Goal: Transaction & Acquisition: Purchase product/service

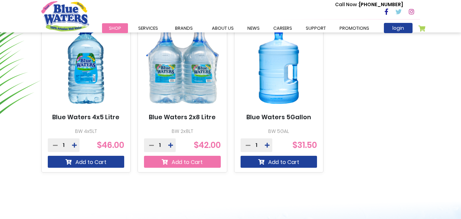
scroll to position [443, 0]
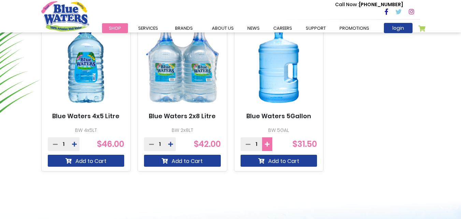
click at [268, 143] on icon at bounding box center [267, 143] width 5 height 5
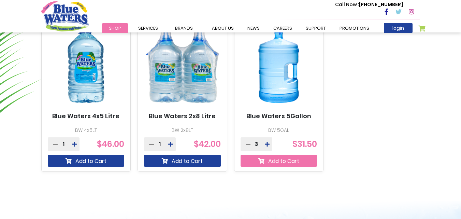
click at [276, 160] on button "Add to Cart" at bounding box center [278, 160] width 77 height 12
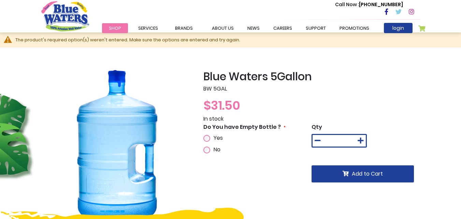
scroll to position [34, 0]
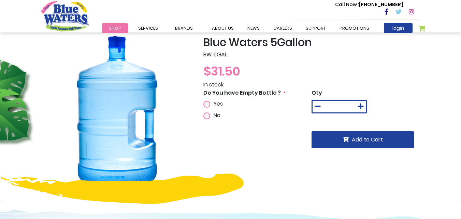
click at [221, 102] on span "Yes" at bounding box center [217, 104] width 9 height 8
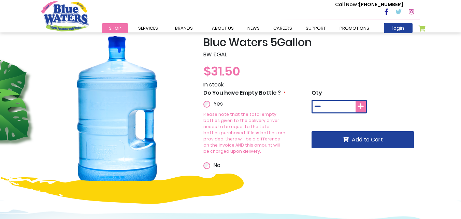
click at [361, 106] on icon at bounding box center [360, 106] width 6 height 7
type input "*"
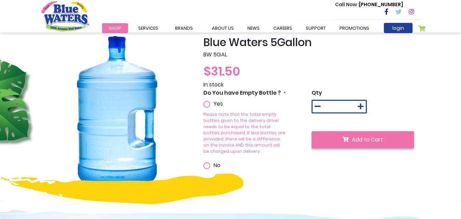
click at [370, 141] on span "Add to Cart" at bounding box center [367, 139] width 31 height 8
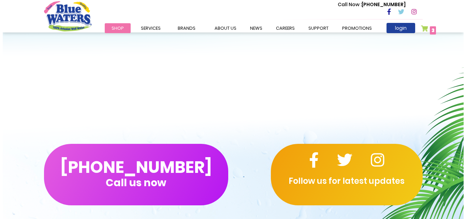
scroll to position [375, 0]
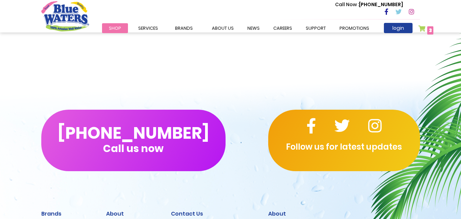
click at [423, 27] on link "My Cart 3 3 items" at bounding box center [425, 30] width 15 height 10
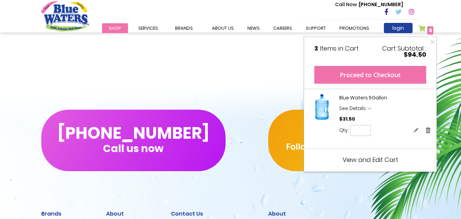
click at [389, 76] on button "Proceed to Checkout" at bounding box center [370, 75] width 112 height 18
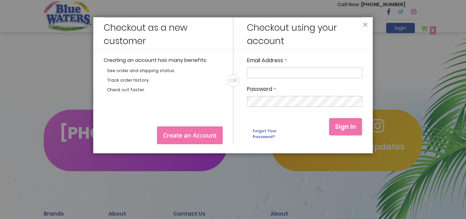
click at [184, 133] on span "Create an Account" at bounding box center [190, 135] width 54 height 8
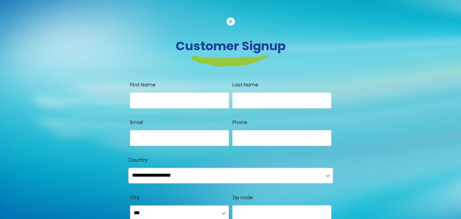
click at [231, 22] on img at bounding box center [230, 21] width 8 height 8
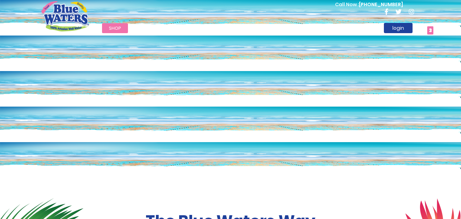
click at [420, 29] on link "My Cart 3 3 items" at bounding box center [425, 30] width 15 height 10
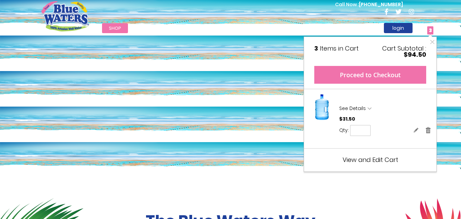
click at [371, 74] on button "Proceed to Checkout" at bounding box center [370, 75] width 112 height 18
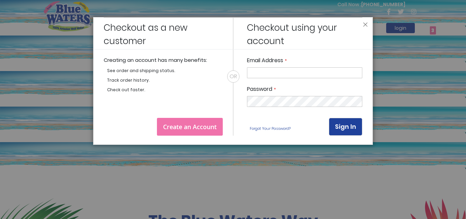
click at [202, 126] on span "Create an Account" at bounding box center [190, 126] width 54 height 8
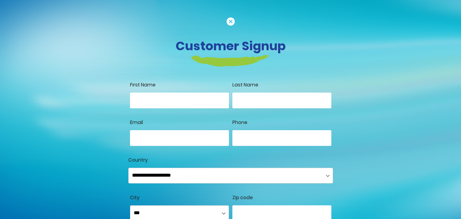
click at [162, 100] on input "First Name" at bounding box center [179, 100] width 99 height 16
type input "*******"
type input "**********"
click at [258, 136] on input "Phone" at bounding box center [281, 138] width 99 height 16
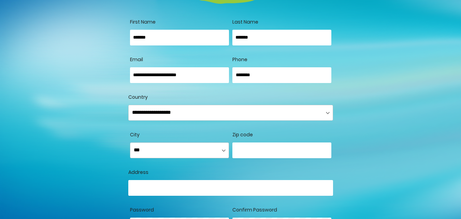
scroll to position [68, 0]
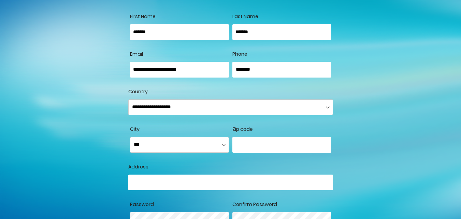
type input "********"
click at [169, 144] on select "**********" at bounding box center [179, 145] width 99 height 16
select select "**********"
click at [130, 137] on select "**********" at bounding box center [179, 145] width 99 height 16
click at [165, 187] on input "Country" at bounding box center [230, 182] width 205 height 16
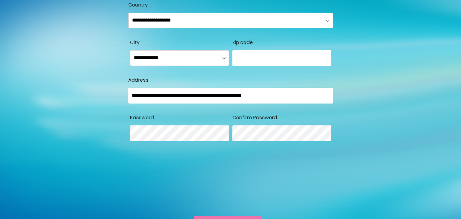
scroll to position [171, 0]
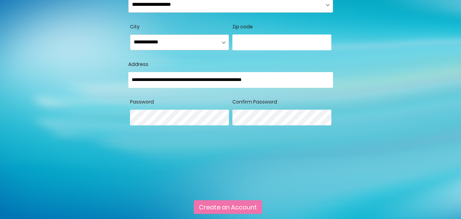
type input "**********"
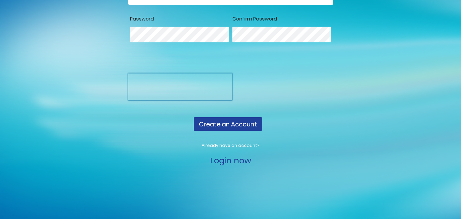
scroll to position [262, 0]
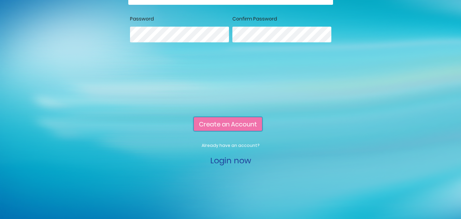
click at [212, 125] on span "Create an Account" at bounding box center [228, 124] width 58 height 9
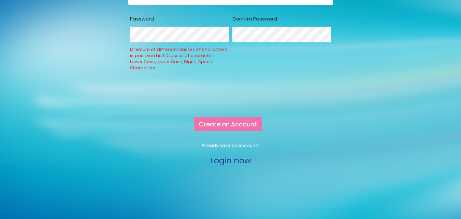
click at [282, 102] on fieldset "**********" at bounding box center [230, 88] width 205 height 30
click at [235, 129] on button "Create an Account" at bounding box center [228, 124] width 68 height 14
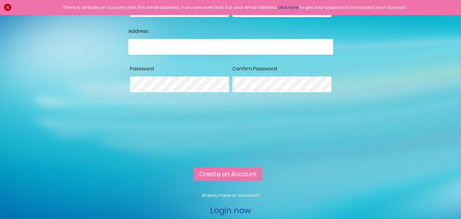
scroll to position [262, 0]
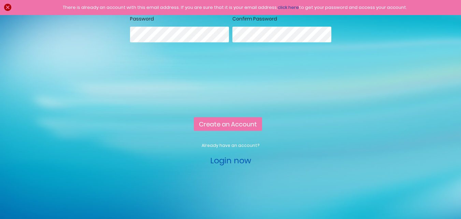
click at [227, 157] on link "Login now" at bounding box center [230, 159] width 41 height 11
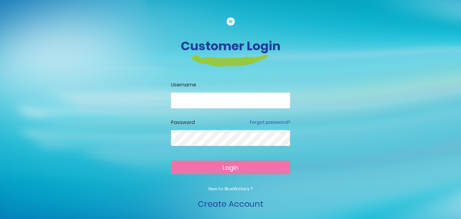
click at [197, 103] on input "email" at bounding box center [230, 100] width 119 height 16
type input "**********"
click at [246, 169] on button "Login" at bounding box center [230, 167] width 119 height 14
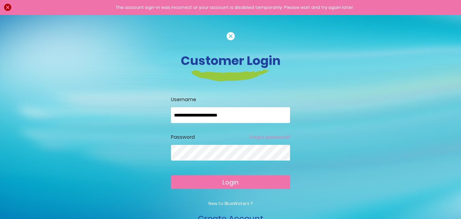
click at [272, 137] on link "Forgot password?" at bounding box center [270, 137] width 40 height 6
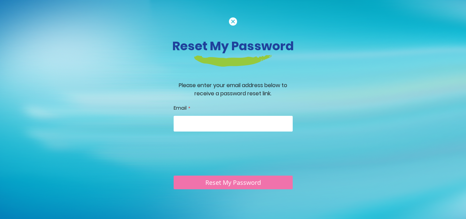
click at [199, 119] on input "Email" at bounding box center [233, 124] width 119 height 16
type input "**********"
click at [222, 181] on span "Reset My Password" at bounding box center [233, 182] width 56 height 8
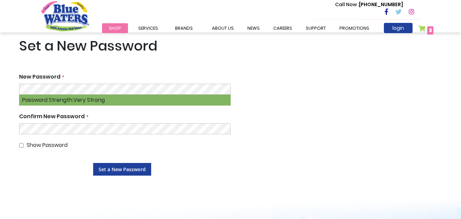
click at [34, 143] on span "Show Password" at bounding box center [47, 145] width 41 height 8
click at [114, 169] on span "Set a New Password" at bounding box center [122, 169] width 47 height 6
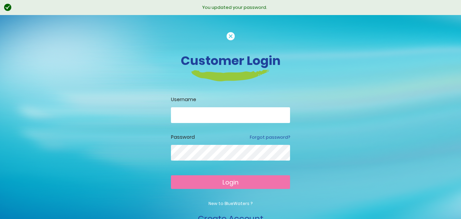
click at [202, 116] on input "email" at bounding box center [230, 115] width 119 height 16
type input "**********"
click at [235, 180] on span "Login" at bounding box center [230, 182] width 16 height 9
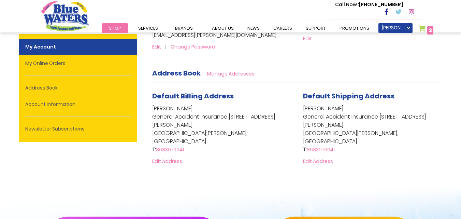
scroll to position [102, 0]
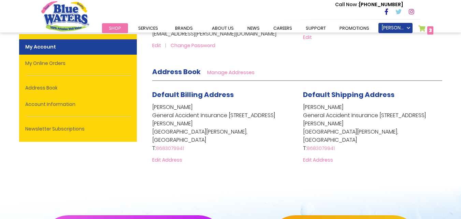
click at [227, 73] on span "Manage Addresses" at bounding box center [230, 72] width 47 height 7
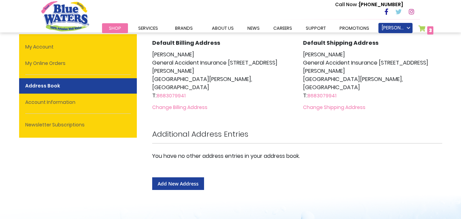
scroll to position [68, 0]
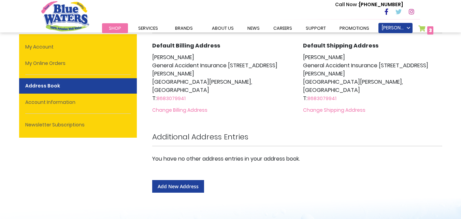
click at [314, 109] on span "Change Shipping Address" at bounding box center [334, 109] width 62 height 7
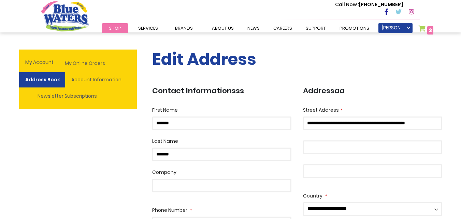
scroll to position [0, 0]
drag, startPoint x: 370, startPoint y: 123, endPoint x: 457, endPoint y: 123, distance: 86.6
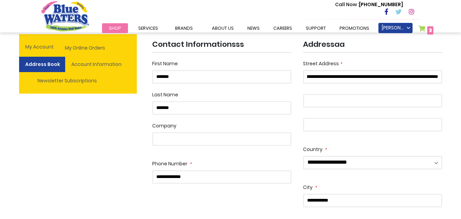
scroll to position [34, 0]
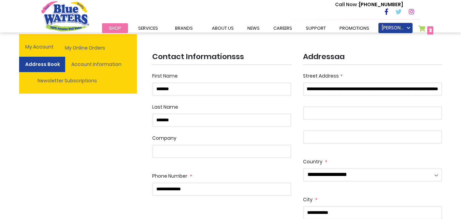
type input "**********"
click at [206, 152] on input "Company" at bounding box center [221, 151] width 139 height 14
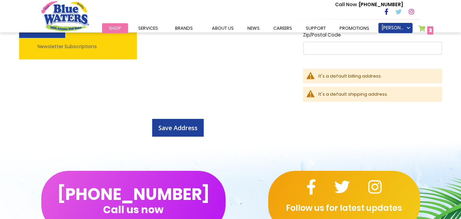
scroll to position [239, 0]
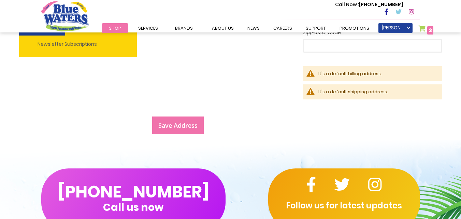
type input "**********"
click at [188, 123] on span "Save Address" at bounding box center [177, 125] width 39 height 8
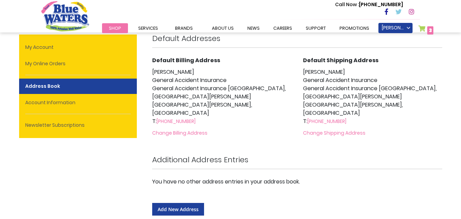
scroll to position [102, 0]
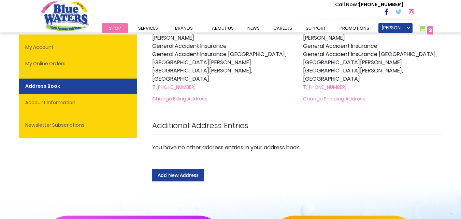
click at [191, 97] on span "Change Billing Address" at bounding box center [179, 98] width 55 height 7
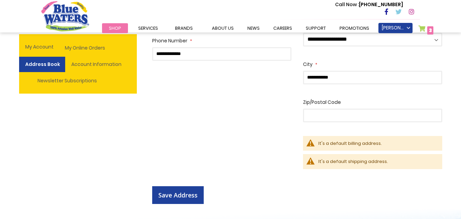
scroll to position [205, 0]
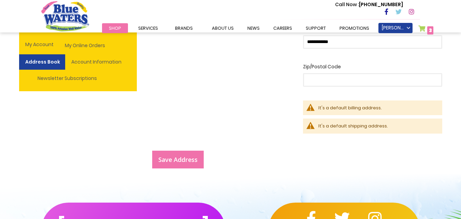
drag, startPoint x: 180, startPoint y: 160, endPoint x: 185, endPoint y: 162, distance: 5.0
click at [181, 161] on span "Save Address" at bounding box center [177, 159] width 39 height 8
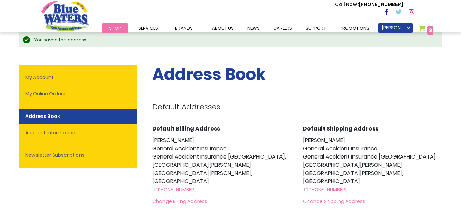
click at [423, 30] on link "My Cart 3 3 items" at bounding box center [425, 30] width 15 height 10
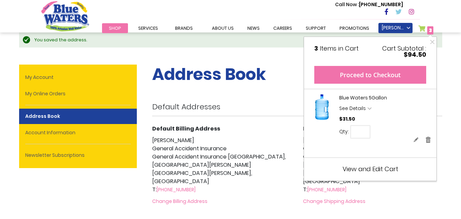
click at [365, 75] on button "Proceed to Checkout" at bounding box center [370, 75] width 112 height 18
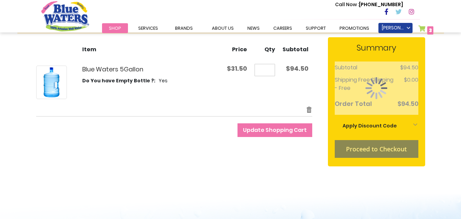
scroll to position [102, 0]
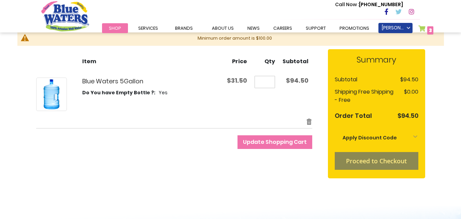
click at [367, 161] on li "Proceed to Checkout" at bounding box center [377, 161] width 84 height 18
click at [395, 136] on div "Apply Discount Code" at bounding box center [377, 137] width 84 height 15
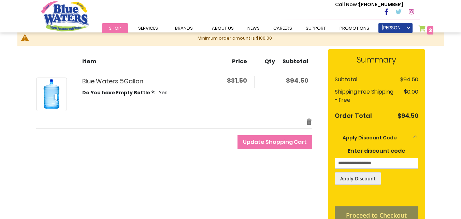
click at [395, 136] on div "Apply Discount Code" at bounding box center [377, 137] width 84 height 15
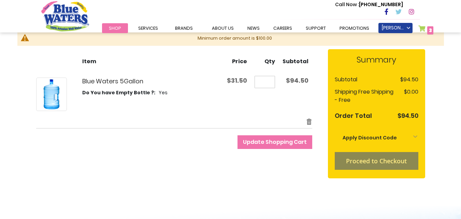
click at [291, 178] on div "**********" at bounding box center [230, 117] width 389 height 137
click at [290, 142] on span "Update Shopping Cart" at bounding box center [275, 142] width 64 height 8
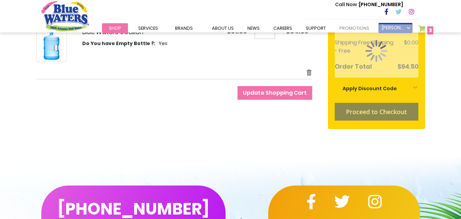
scroll to position [171, 0]
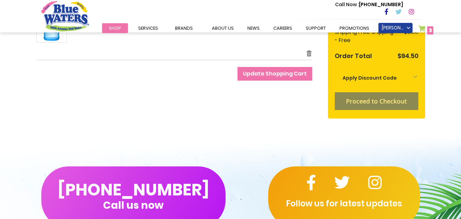
click at [374, 104] on li "Proceed to Checkout" at bounding box center [377, 101] width 84 height 18
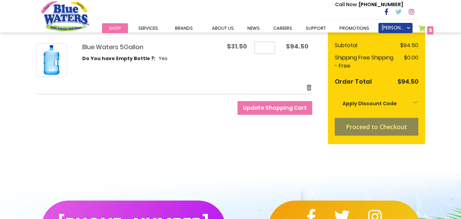
scroll to position [102, 0]
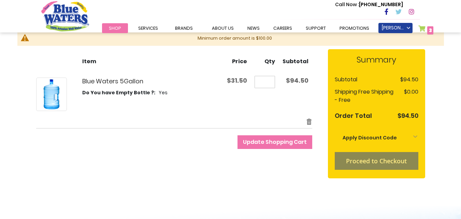
click at [401, 137] on div "Apply Discount Code" at bounding box center [377, 137] width 84 height 15
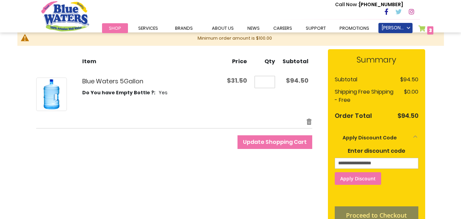
click at [367, 179] on span "Apply Discount" at bounding box center [357, 178] width 35 height 6
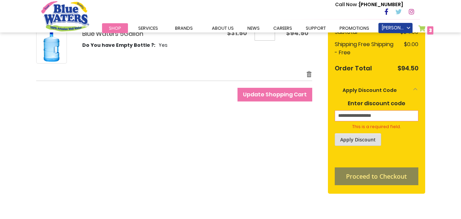
scroll to position [150, 0]
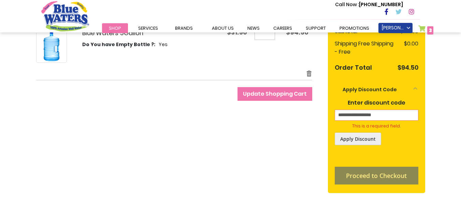
click at [367, 177] on li "Proceed to Checkout" at bounding box center [377, 175] width 84 height 18
click at [357, 114] on input "Enter discount code" at bounding box center [377, 114] width 84 height 11
click at [365, 173] on li "Proceed to Checkout" at bounding box center [377, 175] width 84 height 18
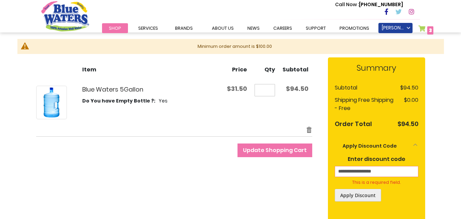
scroll to position [82, 0]
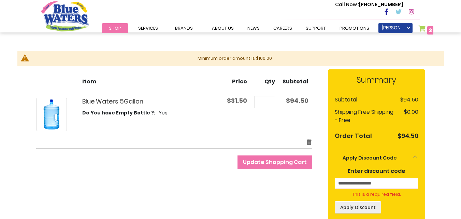
click at [113, 27] on span "Shop" at bounding box center [115, 28] width 12 height 6
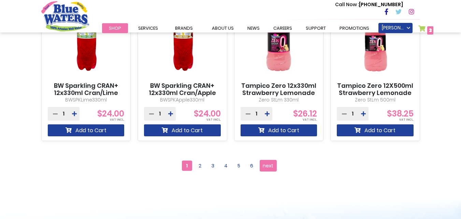
scroll to position [648, 0]
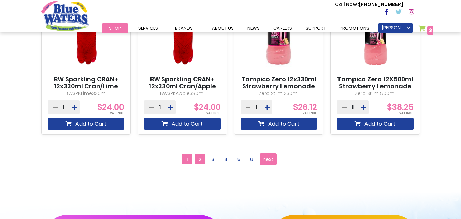
click at [199, 157] on span "2" at bounding box center [200, 159] width 10 height 10
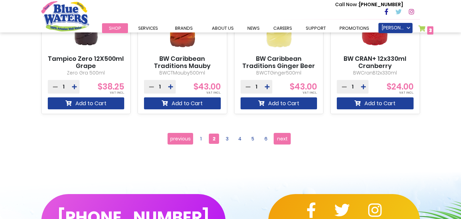
scroll to position [648, 0]
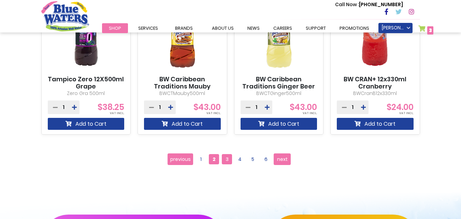
click at [230, 157] on span "3" at bounding box center [227, 159] width 10 height 10
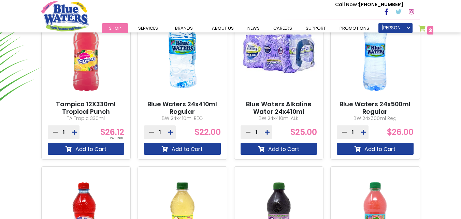
scroll to position [443, 0]
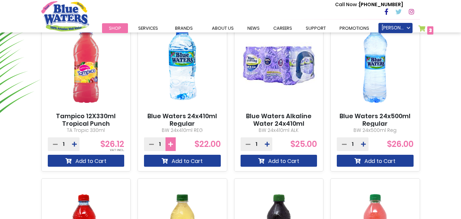
click at [171, 145] on icon at bounding box center [170, 143] width 5 height 5
click at [173, 144] on button at bounding box center [170, 144] width 10 height 14
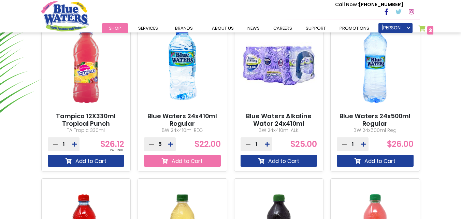
click at [178, 160] on button "Add to Cart" at bounding box center [182, 160] width 77 height 12
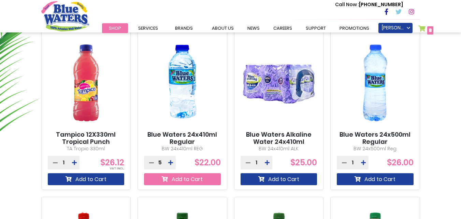
scroll to position [462, 0]
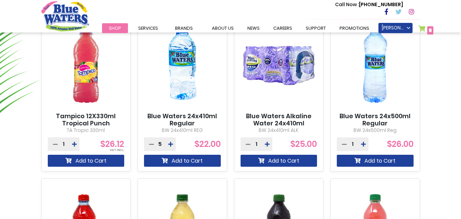
click at [423, 30] on link "My Cart 8 8 items" at bounding box center [425, 30] width 15 height 10
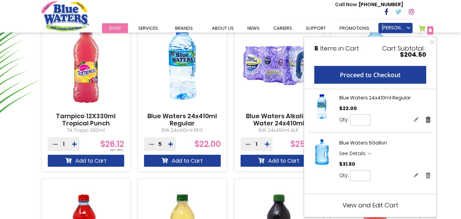
click at [429, 120] on link "Remove" at bounding box center [428, 119] width 6 height 7
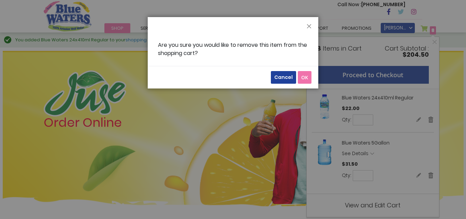
click at [304, 76] on span "OK" at bounding box center [304, 77] width 7 height 6
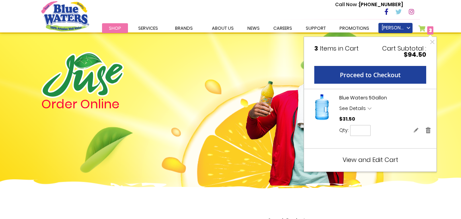
click at [363, 129] on input "*" at bounding box center [360, 130] width 20 height 11
type input "*"
click at [383, 133] on button "Update" at bounding box center [386, 130] width 27 height 11
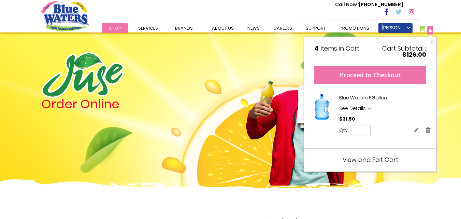
click at [381, 78] on button "Proceed to Checkout" at bounding box center [370, 75] width 112 height 18
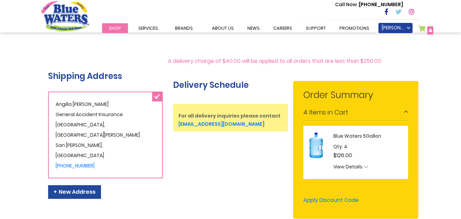
scroll to position [136, 0]
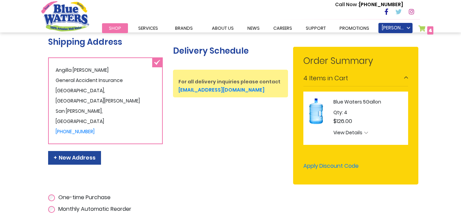
click at [354, 118] on span "$126.00" at bounding box center [370, 121] width 75 height 6
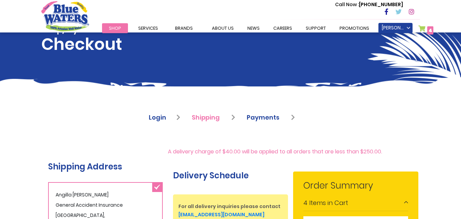
scroll to position [0, 0]
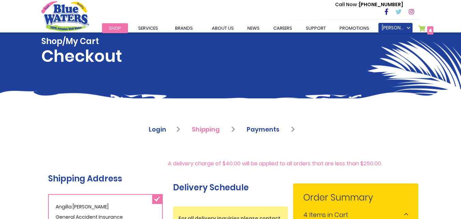
click at [426, 30] on link "My Cart 4 4 items" at bounding box center [425, 30] width 15 height 10
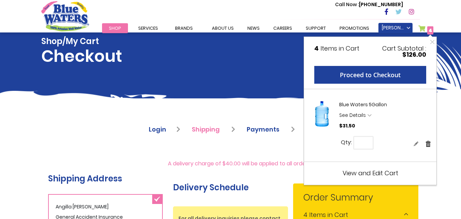
click at [429, 145] on link "Remove" at bounding box center [428, 143] width 6 height 7
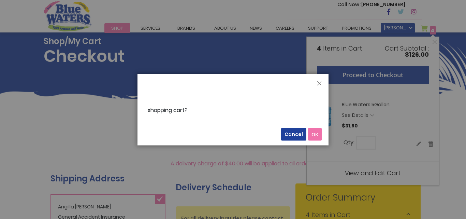
click at [315, 135] on span "OK" at bounding box center [314, 134] width 7 height 6
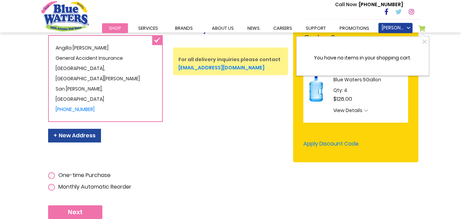
scroll to position [171, 0]
